Goal: Task Accomplishment & Management: Use online tool/utility

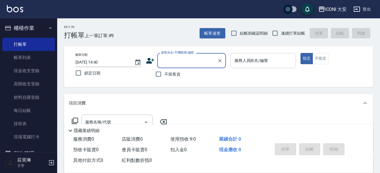
click at [262, 60] on input "服務人員姓名/編號" at bounding box center [263, 60] width 61 height 10
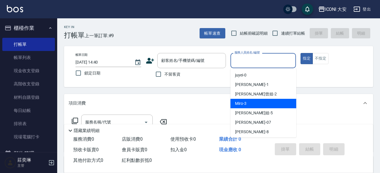
click at [261, 100] on div "Miro -3" at bounding box center [263, 103] width 66 height 9
type input "Miro-3"
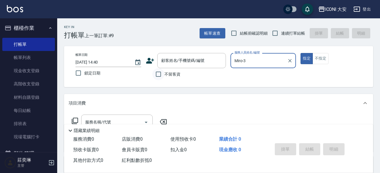
click at [155, 73] on input "不留客資" at bounding box center [158, 74] width 12 height 12
checkbox input "true"
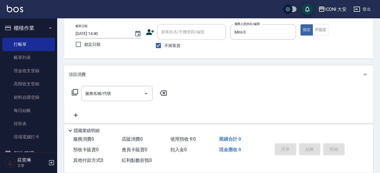
click at [78, 90] on icon at bounding box center [75, 92] width 6 height 6
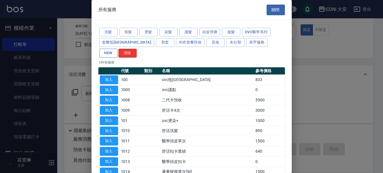
drag, startPoint x: 247, startPoint y: 43, endPoint x: 239, endPoint y: 45, distance: 8.5
click at [117, 49] on button "NEW" at bounding box center [108, 53] width 18 height 9
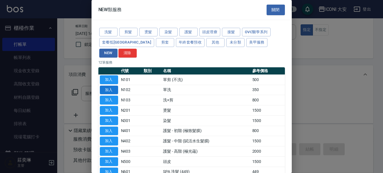
click at [111, 85] on button "加入" at bounding box center [109, 89] width 18 height 9
type input "單洗(N102)"
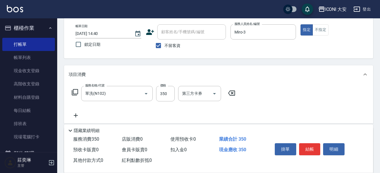
click at [161, 103] on div "服務名稱/代號 單洗(N102) 服務名稱/代號 價格 350 價格 第三方卡券 第三方卡券" at bounding box center [154, 102] width 170 height 33
click at [167, 95] on input "350" at bounding box center [165, 93] width 19 height 15
type input "549"
click at [310, 147] on button "結帳" at bounding box center [309, 149] width 21 height 12
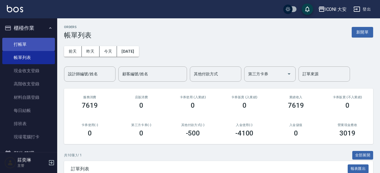
click at [29, 48] on link "打帳單" at bounding box center [28, 44] width 53 height 13
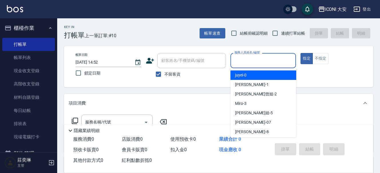
click at [255, 63] on input "服務人員姓名/編號" at bounding box center [263, 60] width 61 height 10
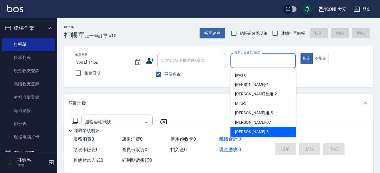
click at [244, 134] on span "Yulisa -8" at bounding box center [252, 132] width 34 height 6
type input "Yulisa-8"
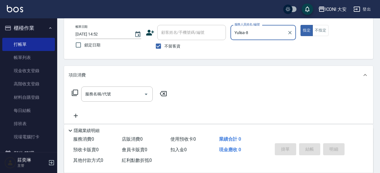
scroll to position [57, 0]
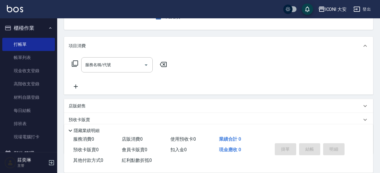
click at [75, 63] on icon at bounding box center [74, 63] width 7 height 7
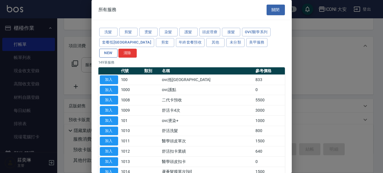
click at [117, 49] on button "NEW" at bounding box center [108, 53] width 18 height 9
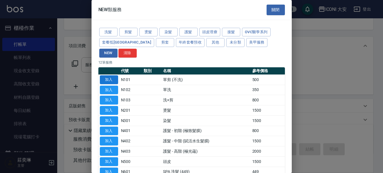
click at [108, 75] on button "加入" at bounding box center [109, 79] width 18 height 9
type input "單剪 (不洗)(N101)"
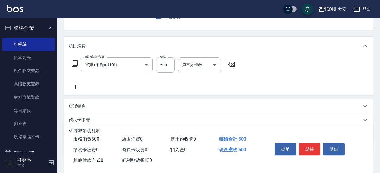
click at [75, 63] on icon at bounding box center [74, 63] width 7 height 7
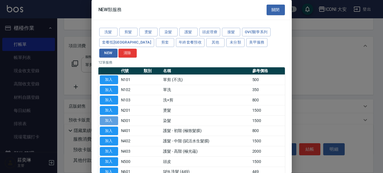
click at [115, 116] on button "加入" at bounding box center [109, 120] width 18 height 9
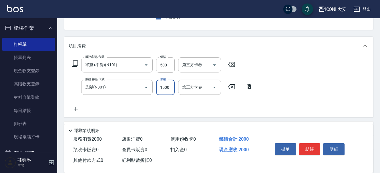
click at [168, 87] on input "1500" at bounding box center [165, 86] width 19 height 15
type input "2675"
click at [312, 146] on button "結帳" at bounding box center [309, 149] width 21 height 12
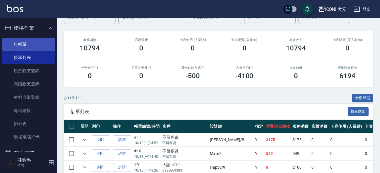
click at [35, 43] on link "打帳單" at bounding box center [28, 44] width 53 height 13
